Goal: Task Accomplishment & Management: Manage account settings

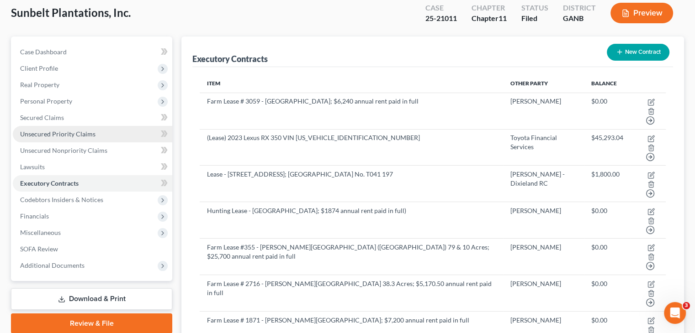
scroll to position [91, 0]
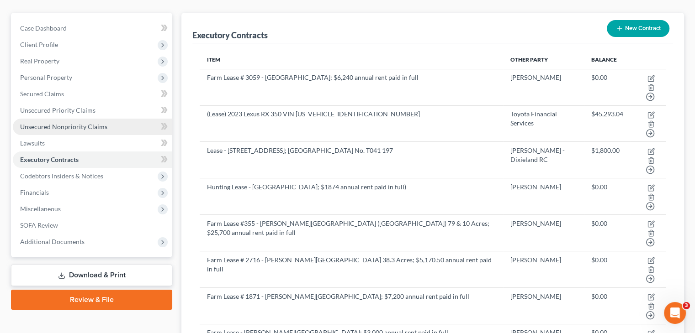
click at [64, 123] on span "Unsecured Nonpriority Claims" at bounding box center [63, 127] width 87 height 8
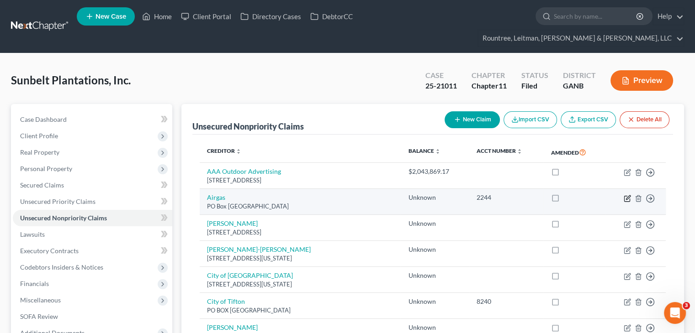
click at [627, 195] on icon "button" at bounding box center [628, 197] width 4 height 4
select select "45"
select select "11"
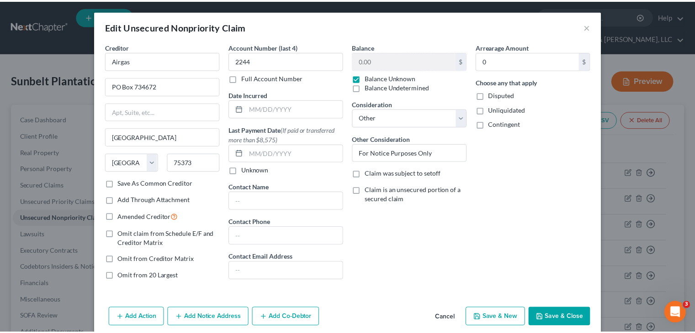
scroll to position [37, 0]
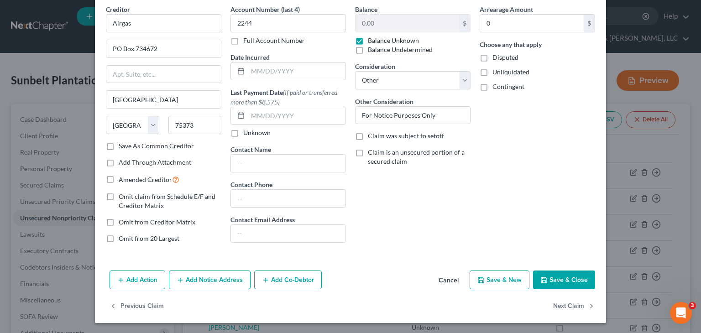
click at [442, 281] on button "Cancel" at bounding box center [449, 281] width 35 height 18
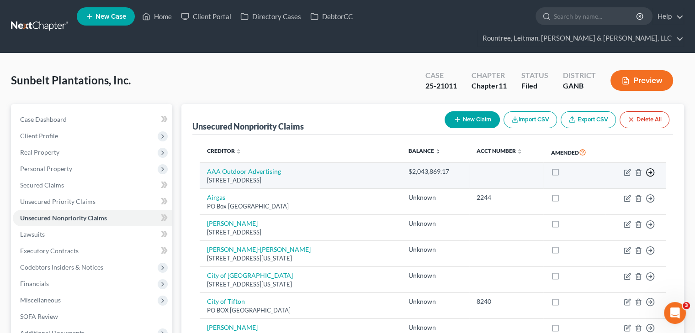
click at [651, 168] on icon "button" at bounding box center [649, 172] width 9 height 9
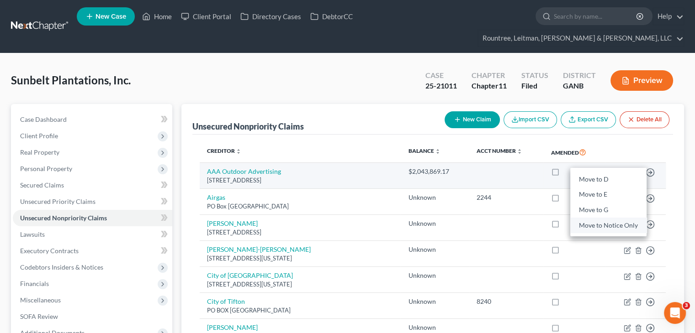
click at [623, 218] on link "Move to Notice Only" at bounding box center [608, 226] width 76 height 16
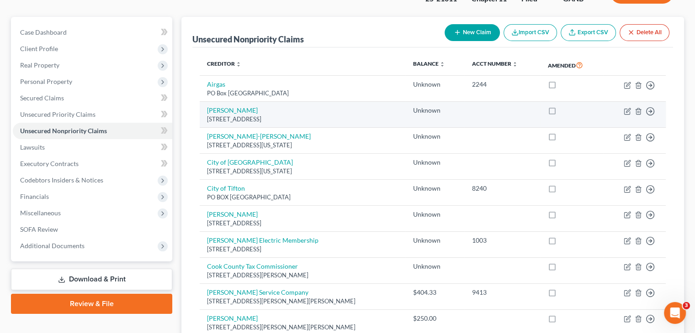
scroll to position [91, 0]
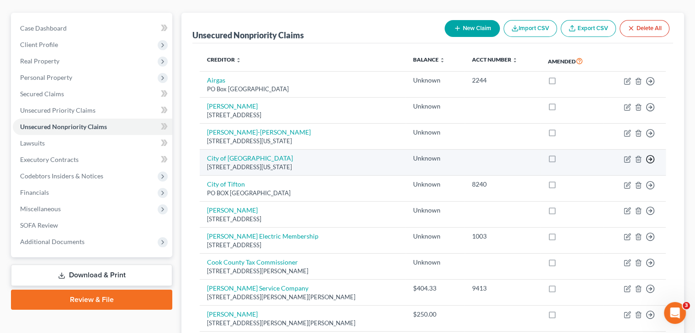
click at [652, 155] on icon "button" at bounding box center [649, 159] width 9 height 9
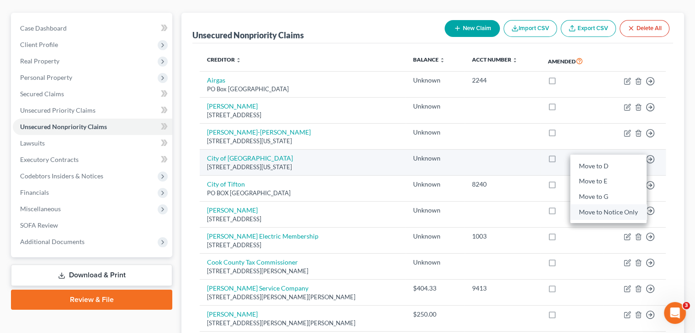
click at [603, 205] on link "Move to Notice Only" at bounding box center [608, 213] width 76 height 16
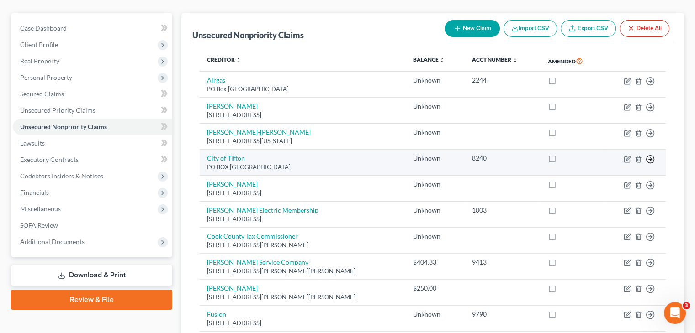
click at [648, 155] on icon "button" at bounding box center [649, 159] width 9 height 9
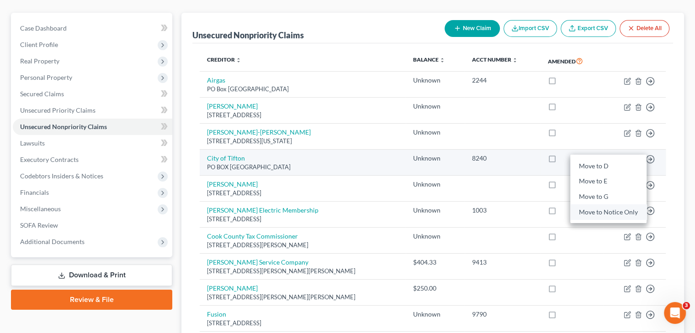
click at [614, 205] on link "Move to Notice Only" at bounding box center [608, 213] width 76 height 16
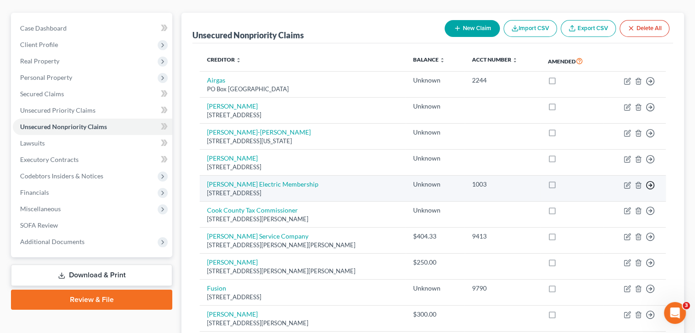
click at [649, 185] on line "button" at bounding box center [650, 185] width 3 height 0
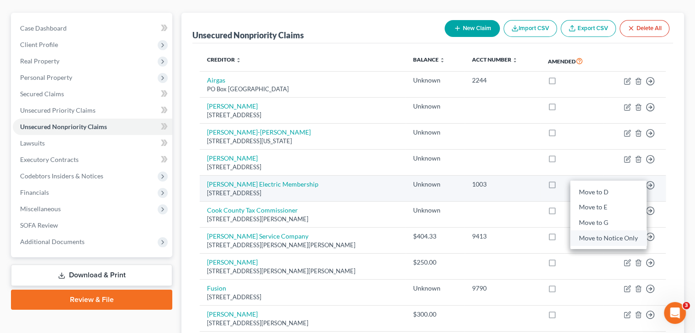
click at [609, 231] on link "Move to Notice Only" at bounding box center [608, 239] width 76 height 16
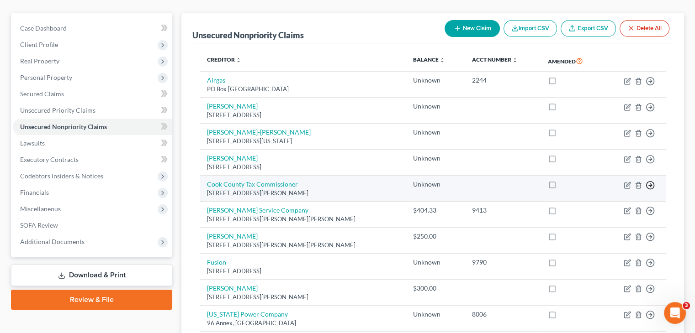
click at [649, 185] on line "button" at bounding box center [650, 185] width 3 height 0
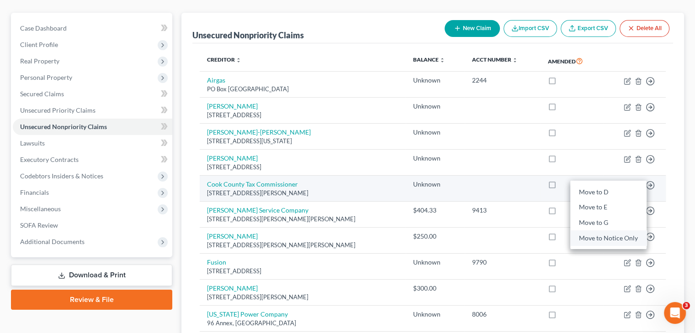
click at [608, 231] on link "Move to Notice Only" at bounding box center [608, 239] width 76 height 16
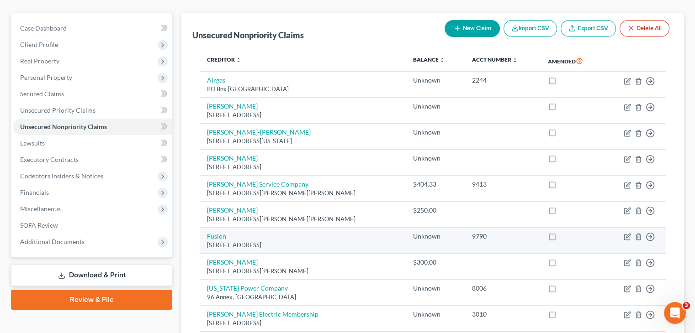
scroll to position [137, 0]
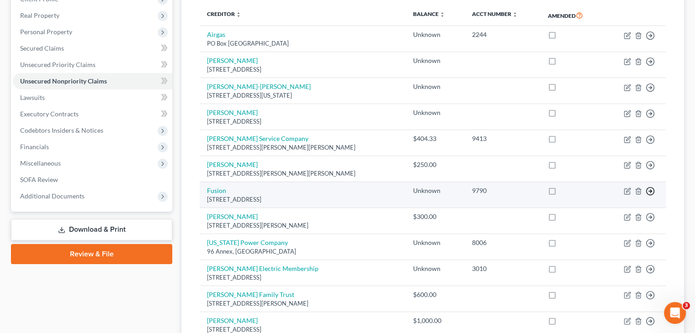
click at [649, 187] on icon "button" at bounding box center [649, 191] width 9 height 9
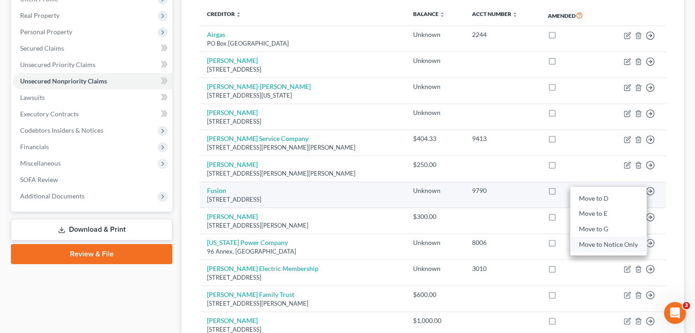
click at [602, 237] on link "Move to Notice Only" at bounding box center [608, 245] width 76 height 16
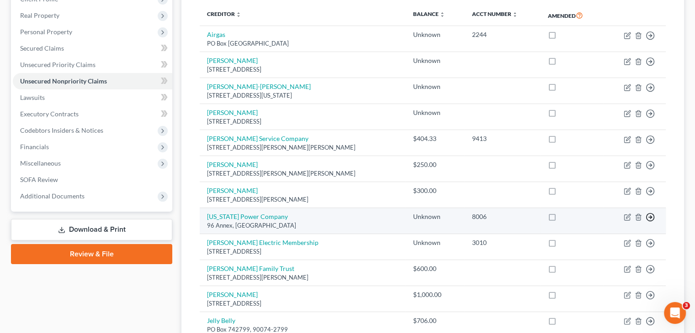
click at [650, 213] on icon "button" at bounding box center [649, 217] width 9 height 9
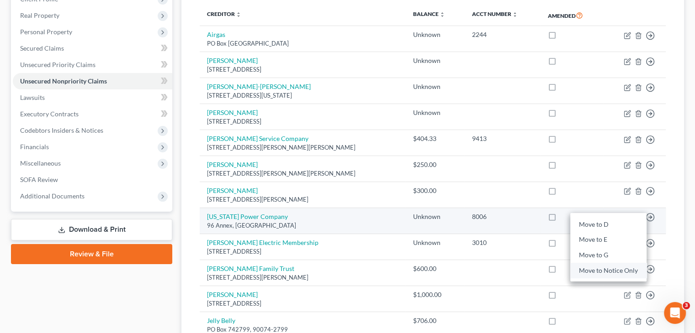
click at [605, 263] on link "Move to Notice Only" at bounding box center [608, 271] width 76 height 16
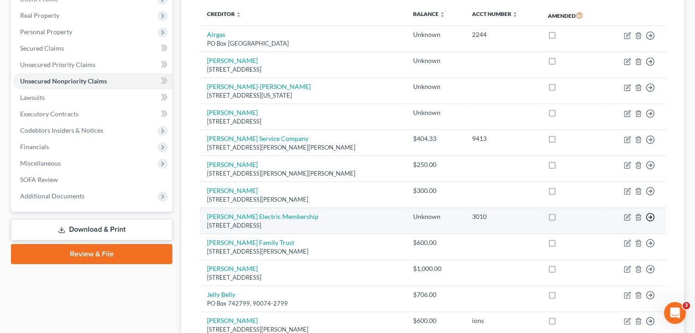
click at [651, 217] on line "button" at bounding box center [650, 217] width 3 height 0
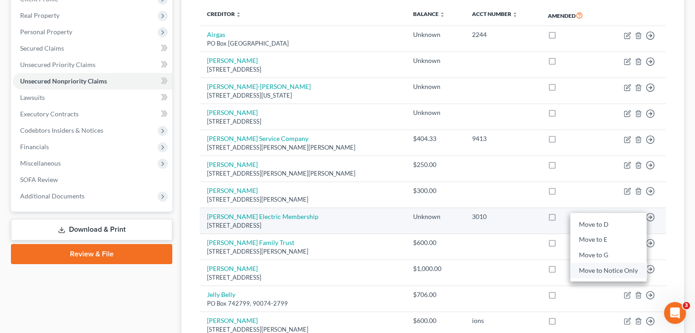
click at [596, 263] on link "Move to Notice Only" at bounding box center [608, 271] width 76 height 16
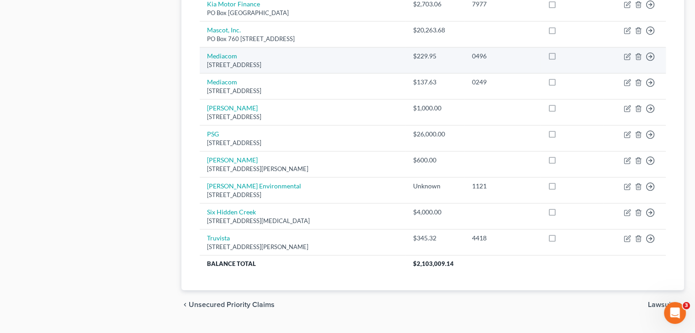
scroll to position [456, 0]
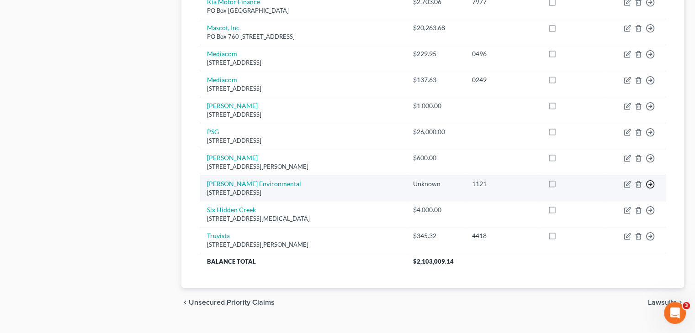
click at [649, 180] on icon "button" at bounding box center [649, 184] width 9 height 9
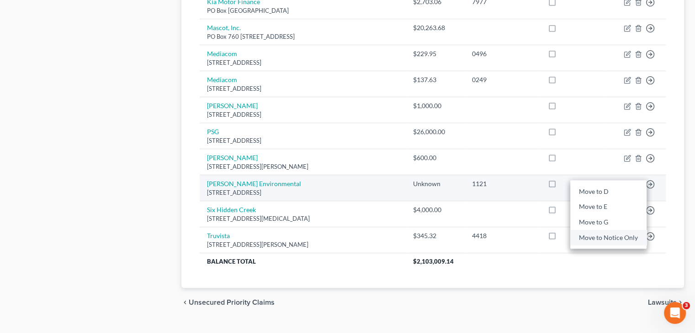
click at [595, 230] on link "Move to Notice Only" at bounding box center [608, 238] width 76 height 16
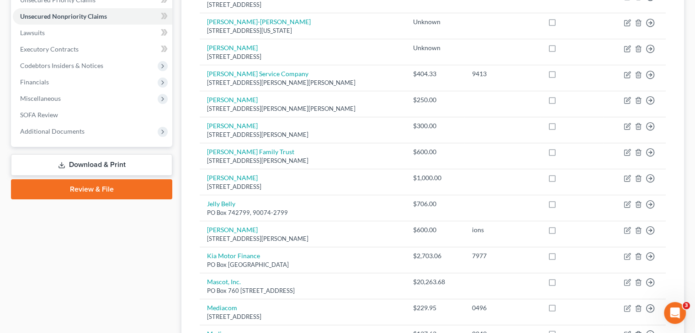
scroll to position [19, 0]
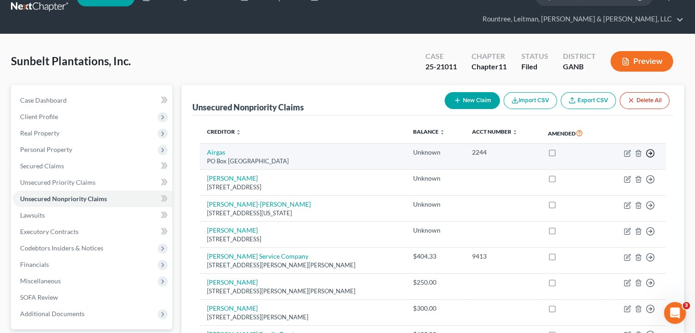
click at [650, 152] on polyline "button" at bounding box center [650, 153] width 1 height 3
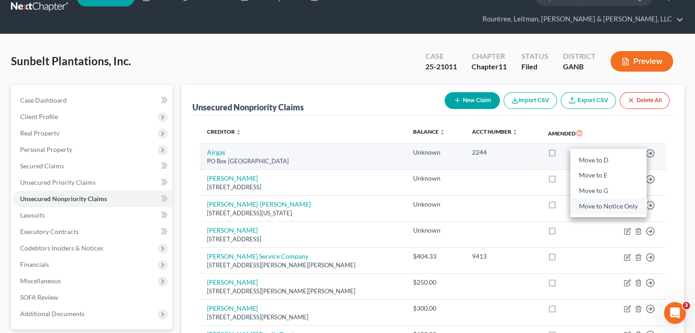
click at [607, 199] on link "Move to Notice Only" at bounding box center [608, 207] width 76 height 16
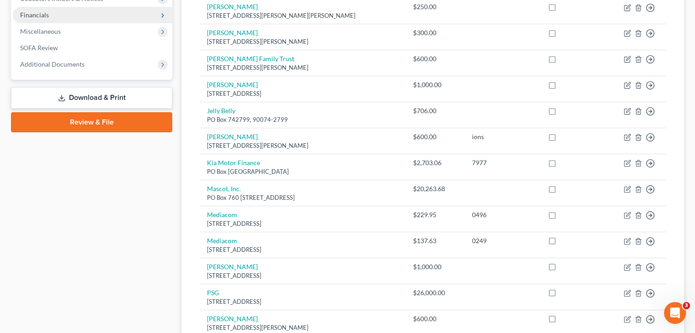
scroll to position [84, 0]
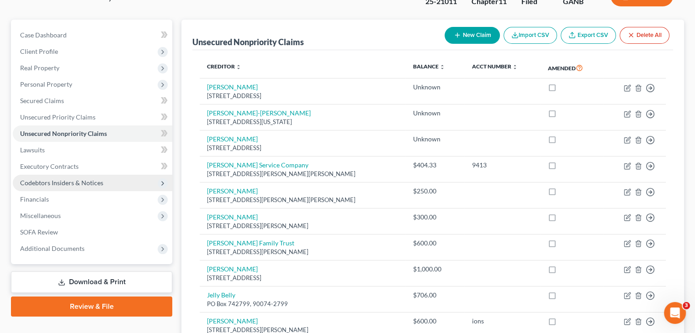
click at [82, 179] on span "Codebtors Insiders & Notices" at bounding box center [61, 183] width 83 height 8
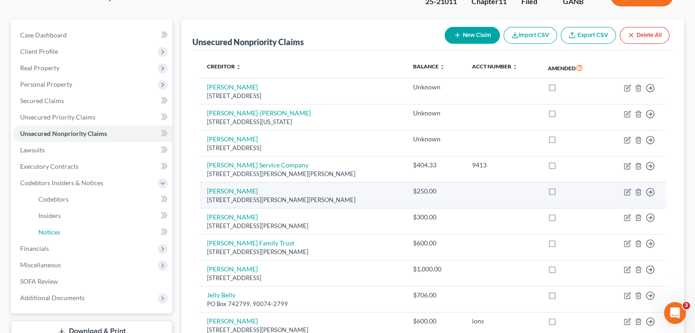
drag, startPoint x: 73, startPoint y: 214, endPoint x: 385, endPoint y: 190, distance: 313.4
click at [73, 224] on link "Notices" at bounding box center [101, 232] width 141 height 16
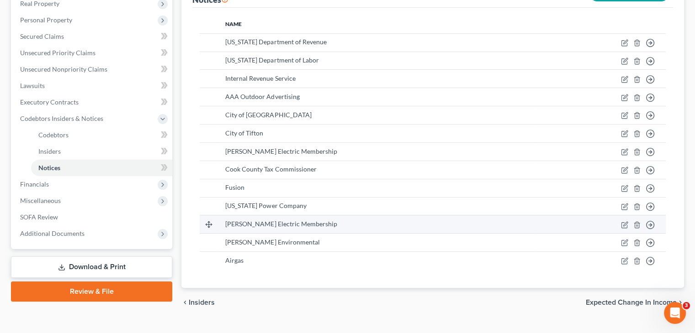
scroll to position [151, 0]
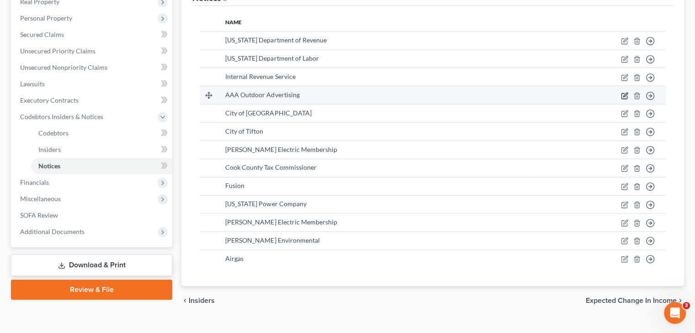
click at [623, 92] on icon "button" at bounding box center [624, 95] width 7 height 7
select select "10"
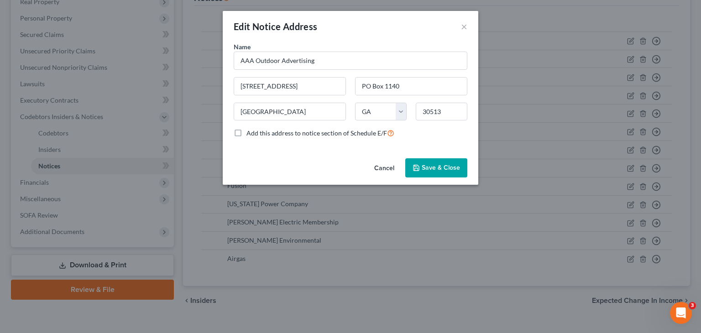
click at [382, 165] on button "Cancel" at bounding box center [384, 168] width 35 height 18
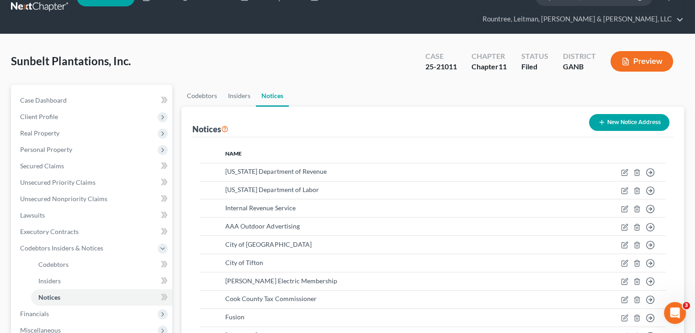
scroll to position [14, 0]
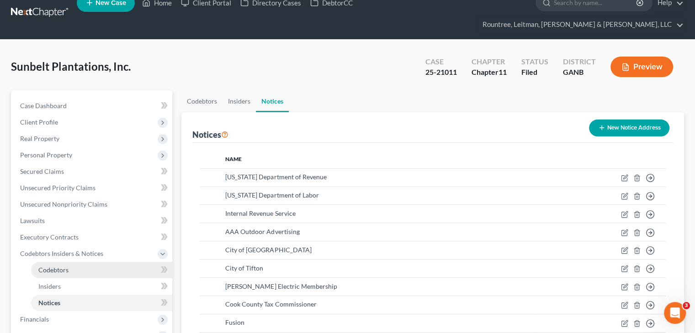
click at [68, 262] on link "Codebtors" at bounding box center [101, 270] width 141 height 16
